Goal: Go to known website: Go to known website

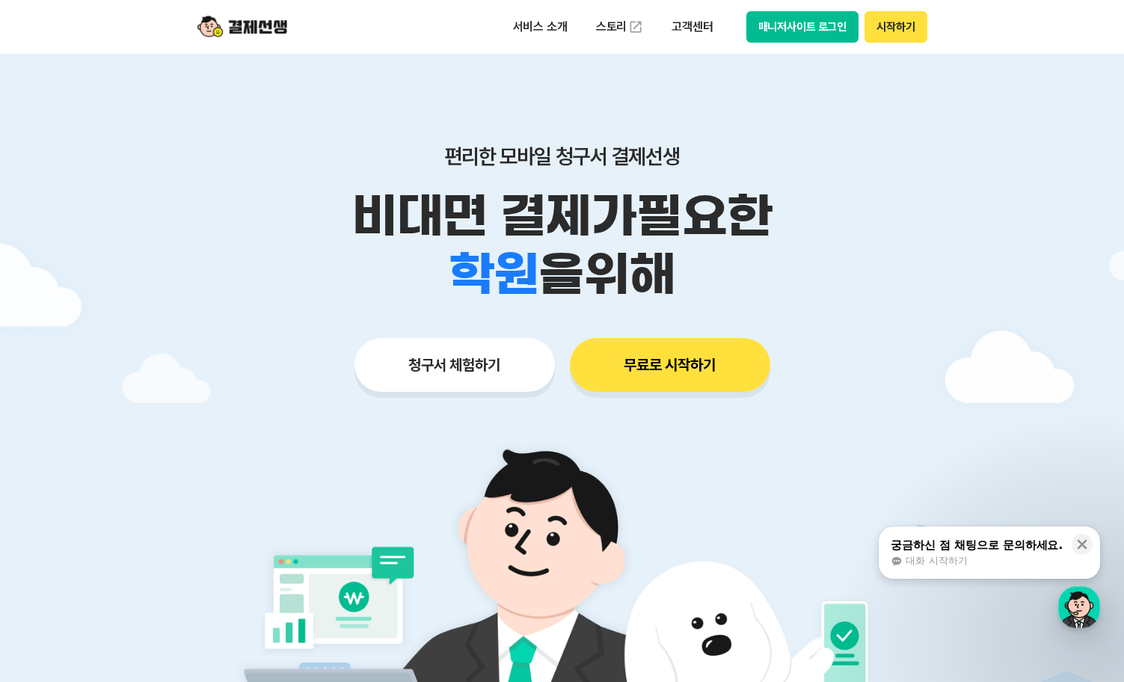
click at [880, 25] on button "시작하기" at bounding box center [896, 26] width 62 height 31
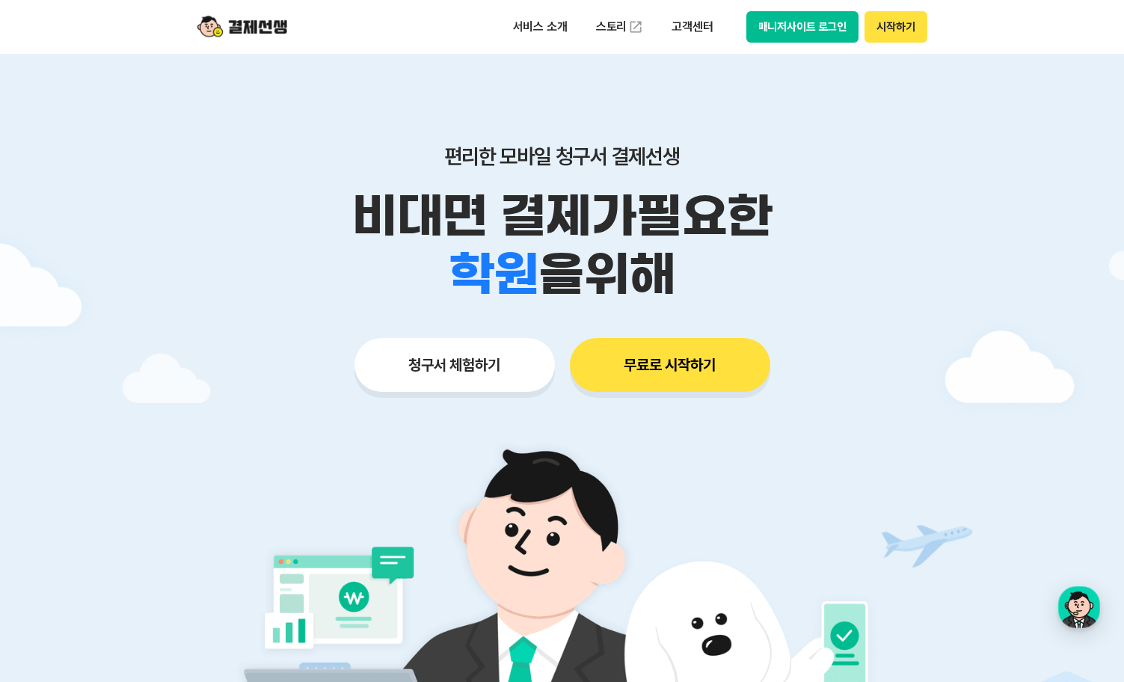
click at [889, 24] on button "시작하기" at bounding box center [896, 26] width 62 height 31
click at [827, 25] on button "매니저사이트 로그인" at bounding box center [803, 26] width 113 height 31
